Goal: Task Accomplishment & Management: Complete application form

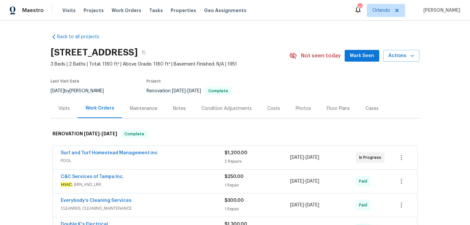
scroll to position [32, 0]
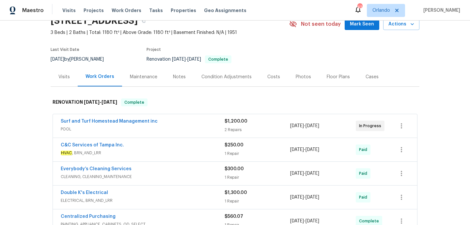
click at [191, 131] on span "POOL" at bounding box center [143, 129] width 164 height 7
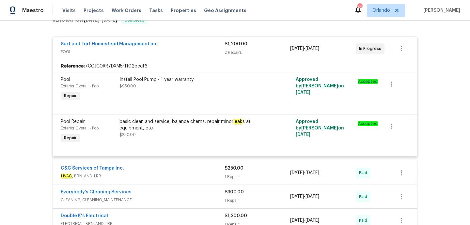
scroll to position [112, 0]
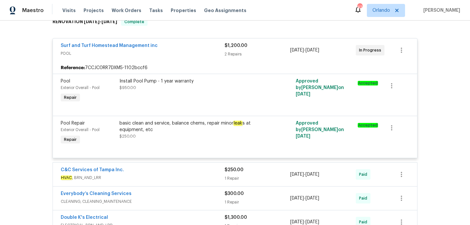
click at [210, 126] on div "basic clean and service, balance chems, repair minor leak s at equipment, etc" at bounding box center [191, 126] width 143 height 13
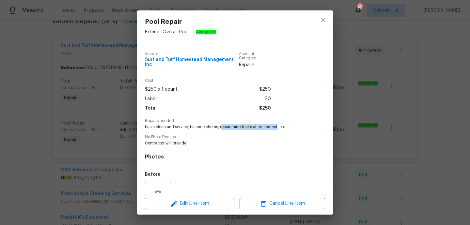
drag, startPoint x: 221, startPoint y: 123, endPoint x: 279, endPoint y: 123, distance: 58.5
click at [279, 124] on span "basic clean and service, balance chems, repair minor leak s at equipment, etc" at bounding box center [226, 127] width 162 height 6
click at [260, 126] on div "Vendor Surf and Turf Homestead Management inc Account Category Repairs Cost $25…" at bounding box center [235, 150] width 180 height 207
click at [321, 17] on icon "close" at bounding box center [323, 20] width 8 height 8
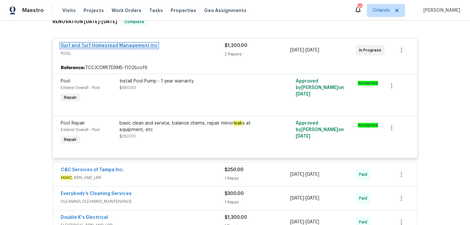
click at [129, 47] on link "Surf and Turf Homestead Management inc" at bounding box center [109, 45] width 97 height 5
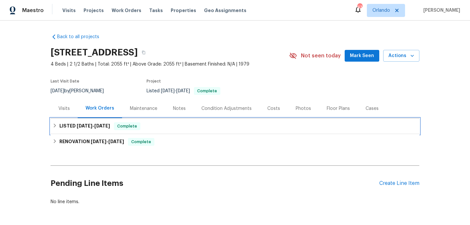
click at [162, 131] on div "LISTED 7/16/25 - 7/29/25 Complete" at bounding box center [235, 127] width 369 height 16
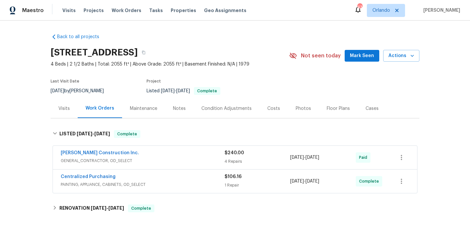
click at [175, 159] on span "GENERAL_CONTRACTOR, OD_SELECT" at bounding box center [143, 161] width 164 height 7
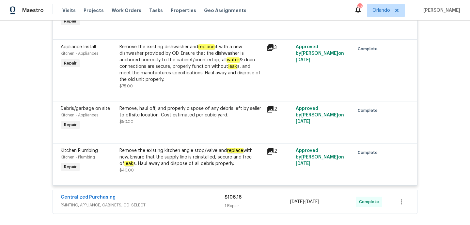
scroll to position [192, 0]
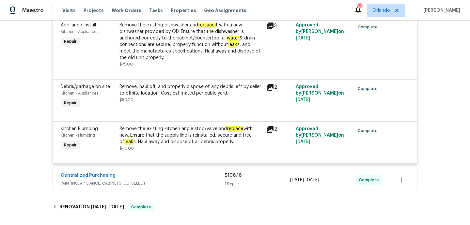
click at [174, 179] on div "Centralized Purchasing" at bounding box center [143, 176] width 164 height 8
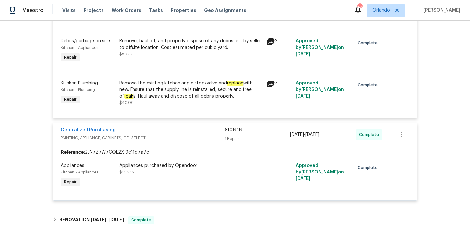
scroll to position [360, 0]
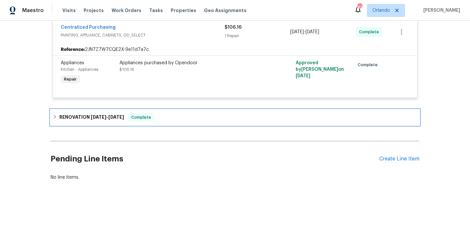
click at [175, 113] on div "RENOVATION 6/9/25 - 7/8/25 Complete" at bounding box center [235, 118] width 369 height 16
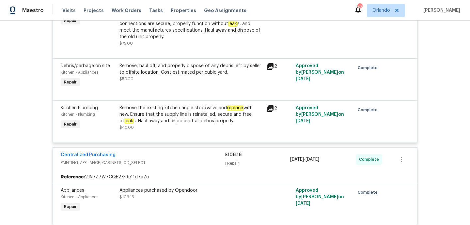
scroll to position [264, 0]
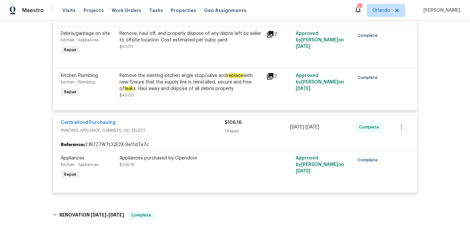
click at [191, 89] on div "Remove the existing kitchen angle stop/valve and replace with new. Ensure that …" at bounding box center [191, 83] width 143 height 20
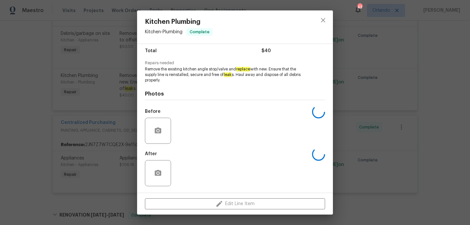
scroll to position [53, 0]
click at [186, 131] on img at bounding box center [187, 131] width 26 height 26
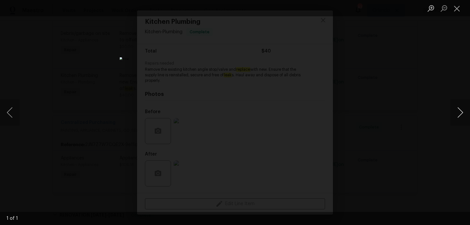
click at [465, 115] on button "Next image" at bounding box center [461, 113] width 20 height 26
click at [467, 123] on button "Next image" at bounding box center [461, 113] width 20 height 26
click at [462, 114] on button "Next image" at bounding box center [461, 113] width 20 height 26
click at [454, 12] on button "Close lightbox" at bounding box center [457, 8] width 13 height 11
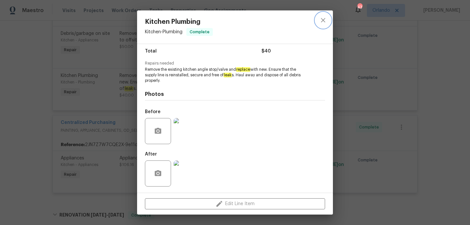
click at [324, 15] on button "close" at bounding box center [324, 20] width 16 height 16
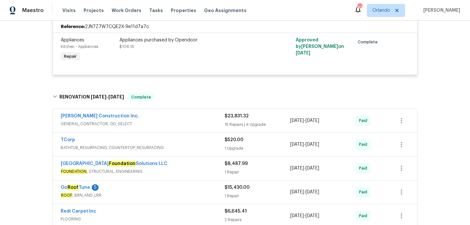
scroll to position [390, 0]
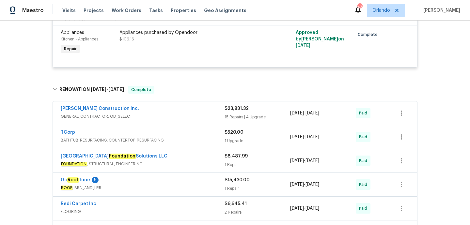
click at [199, 114] on span "GENERAL_CONTRACTOR, OD_SELECT" at bounding box center [143, 116] width 164 height 7
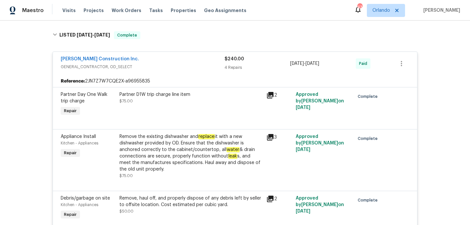
scroll to position [0, 0]
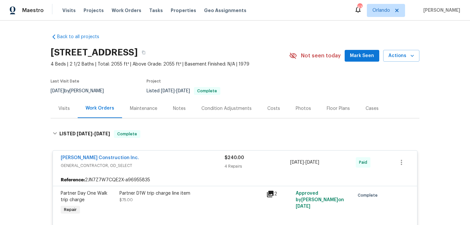
click at [68, 110] on div "Visits" at bounding box center [63, 109] width 11 height 7
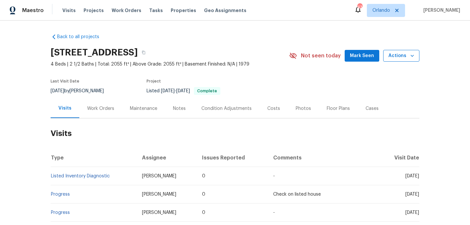
click at [392, 61] on button "Actions" at bounding box center [401, 56] width 36 height 12
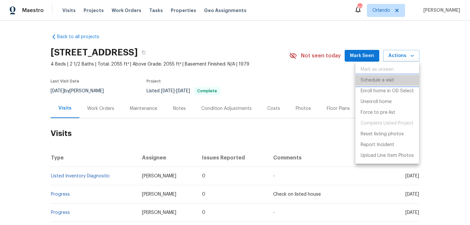
click at [387, 79] on p "Schedule a visit" at bounding box center [378, 80] width 34 height 7
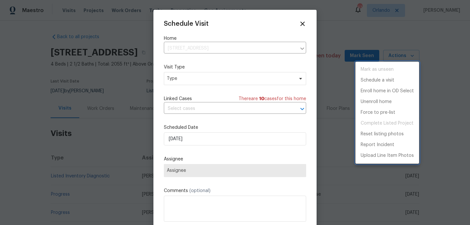
click at [193, 107] on div at bounding box center [235, 112] width 470 height 225
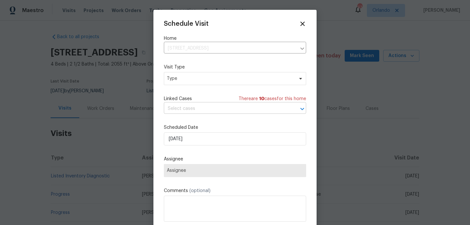
click at [188, 110] on input "text" at bounding box center [226, 109] width 124 height 10
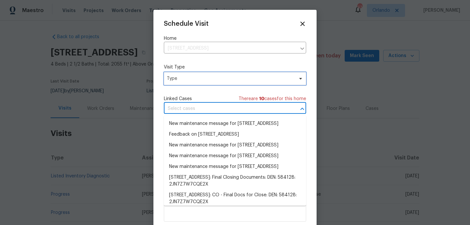
click at [185, 75] on span "Type" at bounding box center [235, 78] width 142 height 13
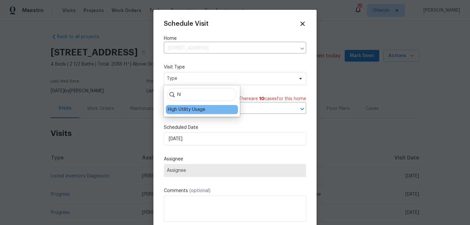
type input "hi"
click at [185, 107] on div "High Utility Usage" at bounding box center [187, 109] width 38 height 7
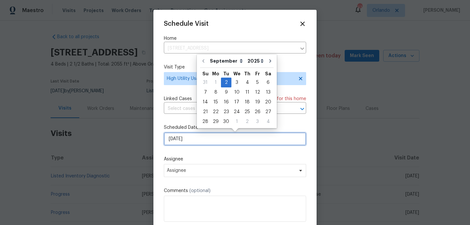
click at [212, 140] on input "02/09/2025" at bounding box center [235, 139] width 142 height 13
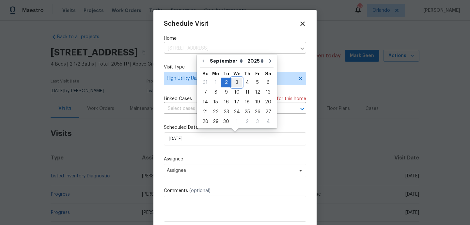
click at [236, 87] on div "3" at bounding box center [237, 82] width 11 height 9
type input "03/09/2025"
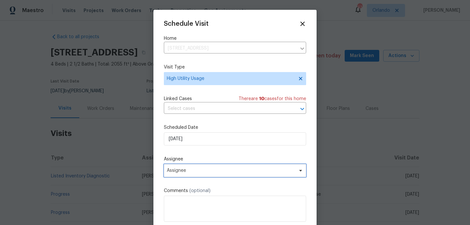
click at [184, 168] on span "Assignee" at bounding box center [235, 170] width 142 height 13
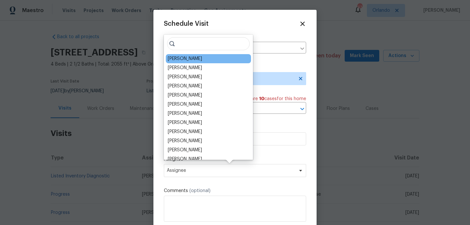
click at [182, 62] on div "David Page" at bounding box center [208, 58] width 85 height 9
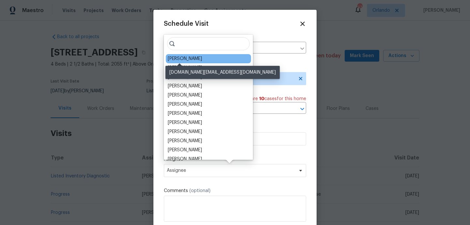
click at [182, 57] on div "David Page" at bounding box center [185, 59] width 34 height 7
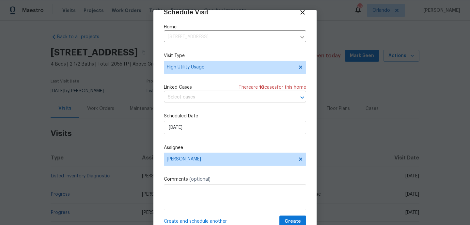
scroll to position [23, 0]
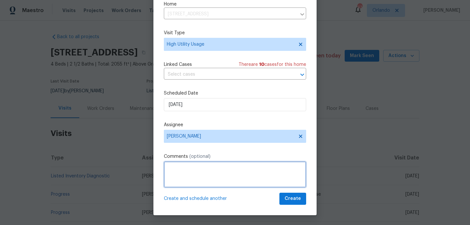
click at [189, 168] on textarea at bounding box center [235, 175] width 142 height 26
paste textarea "Hi team, we received a high usage of Water bill from a utility company for this…"
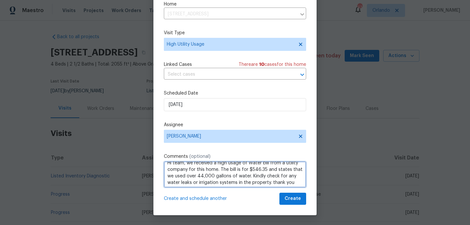
scroll to position [7, 0]
type textarea "Hi team, we received a high usage of Water bill from a utility company for this…"
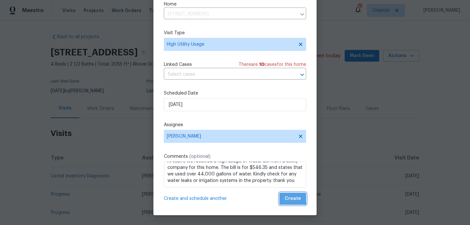
click at [288, 195] on span "Create" at bounding box center [293, 199] width 16 height 8
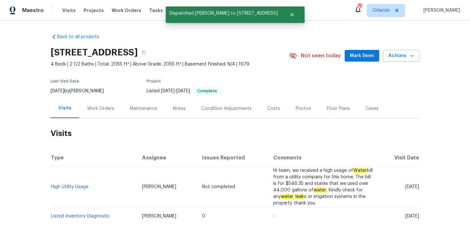
scroll to position [0, 0]
click at [115, 138] on h2 "Visits" at bounding box center [235, 134] width 369 height 30
click at [74, 185] on link "High Utility Usage" at bounding box center [70, 187] width 38 height 5
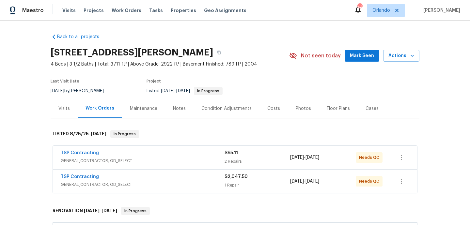
click at [189, 160] on span "GENERAL_CONTRACTOR, OD_SELECT" at bounding box center [143, 161] width 164 height 7
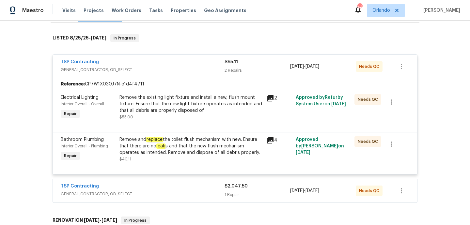
scroll to position [140, 0]
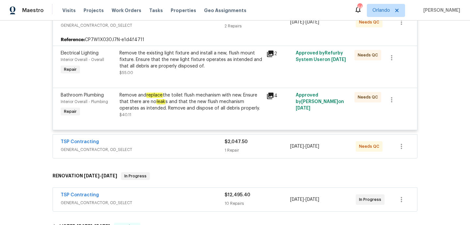
click at [187, 145] on div "TSP Contracting" at bounding box center [143, 143] width 164 height 8
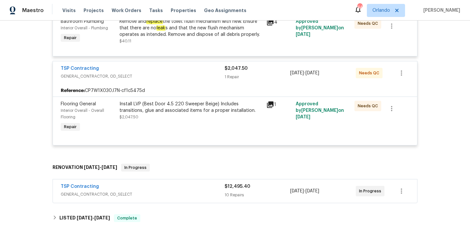
scroll to position [226, 0]
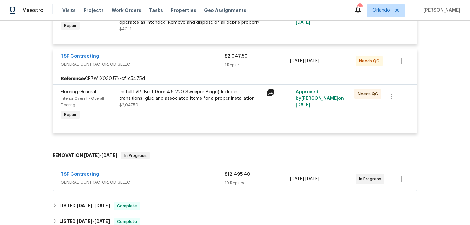
click at [170, 186] on span "GENERAL_CONTRACTOR, OD_SELECT" at bounding box center [143, 182] width 164 height 7
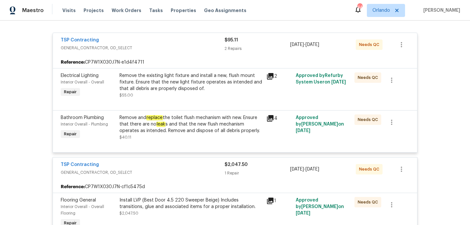
scroll to position [0, 0]
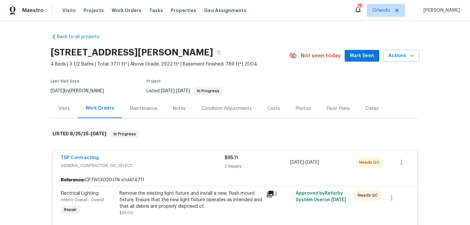
click at [68, 116] on div "Visits" at bounding box center [64, 108] width 27 height 19
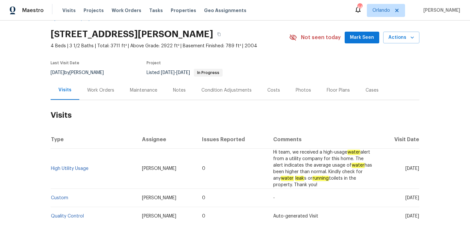
scroll to position [20, 0]
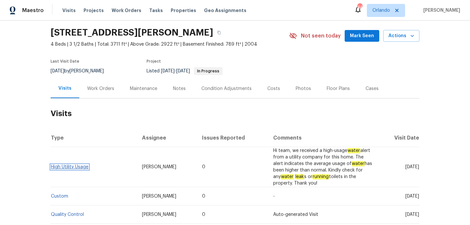
click at [76, 167] on link "High Utility Usage" at bounding box center [70, 167] width 38 height 5
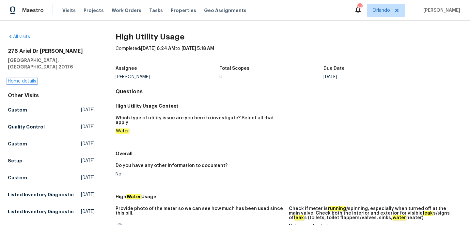
click at [29, 79] on link "Home details" at bounding box center [22, 81] width 28 height 5
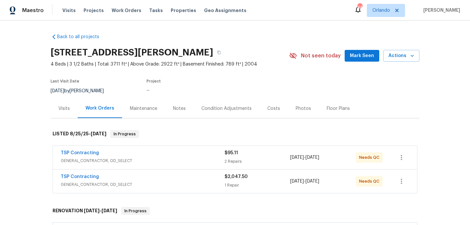
click at [168, 160] on span "GENERAL_CONTRACTOR, OD_SELECT" at bounding box center [143, 161] width 164 height 7
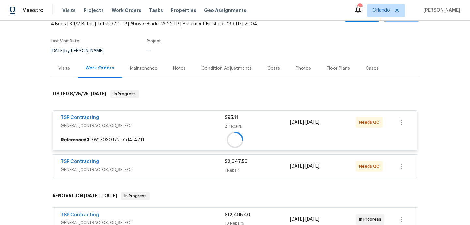
scroll to position [81, 0]
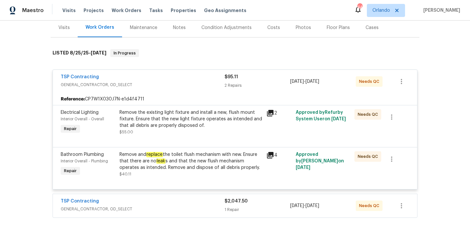
click at [208, 174] on div "Remove and replace the toilet flush mechanism with new. Ensure that there are n…" at bounding box center [191, 165] width 143 height 26
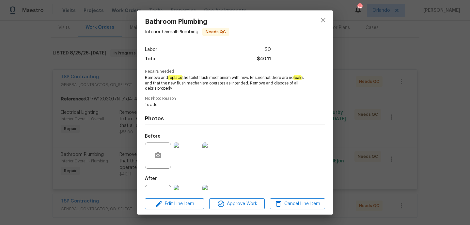
scroll to position [70, 0]
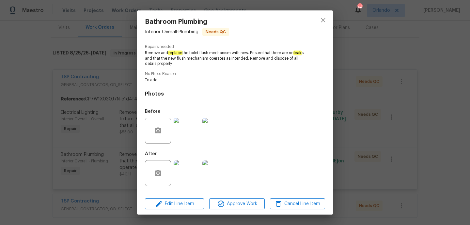
click at [187, 143] on img at bounding box center [187, 131] width 26 height 26
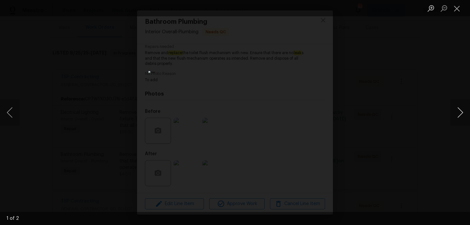
click at [461, 112] on button "Next image" at bounding box center [461, 113] width 20 height 26
click at [458, 6] on button "Close lightbox" at bounding box center [457, 8] width 13 height 11
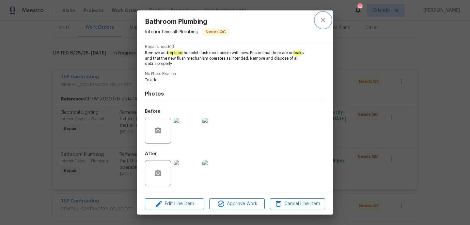
click at [320, 19] on icon "close" at bounding box center [323, 20] width 8 height 8
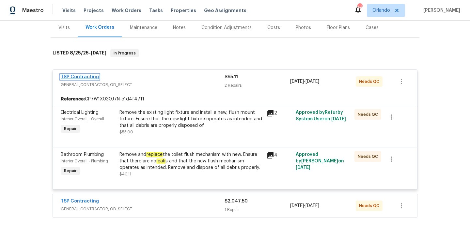
click at [78, 77] on link "TSP Contracting" at bounding box center [80, 77] width 38 height 5
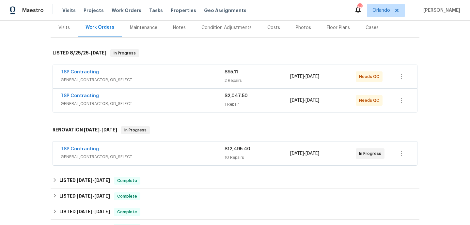
click at [162, 84] on div "TSP Contracting GENERAL_CONTRACTOR, OD_SELECT" at bounding box center [143, 77] width 164 height 16
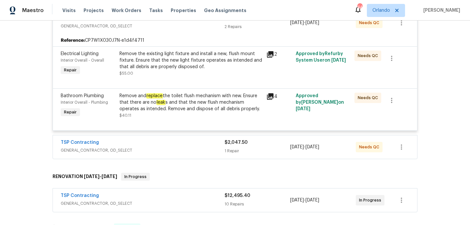
click at [170, 145] on div "TSP Contracting" at bounding box center [143, 143] width 164 height 8
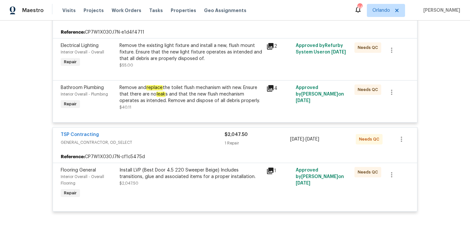
scroll to position [148, 0]
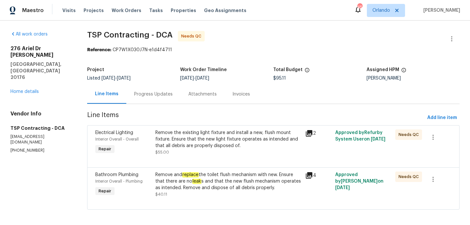
click at [135, 105] on section "TSP Contracting - DCA Needs QC Reference: CP7W1X030J7N-e1d4f4711 Project Listed…" at bounding box center [273, 124] width 373 height 187
click at [138, 99] on div "Progress Updates" at bounding box center [153, 94] width 54 height 19
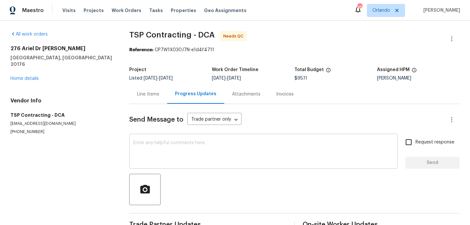
scroll to position [17, 0]
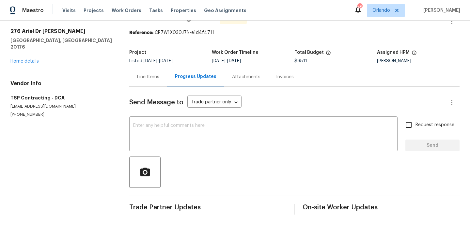
click at [230, 83] on div "Attachments" at bounding box center [246, 76] width 44 height 19
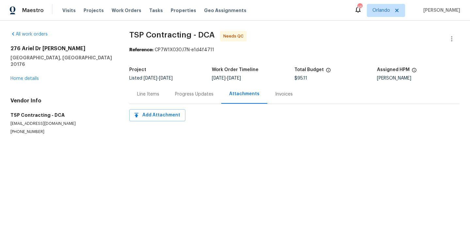
click at [275, 99] on div "Invoices" at bounding box center [284, 94] width 33 height 19
